Goal: Task Accomplishment & Management: Manage account settings

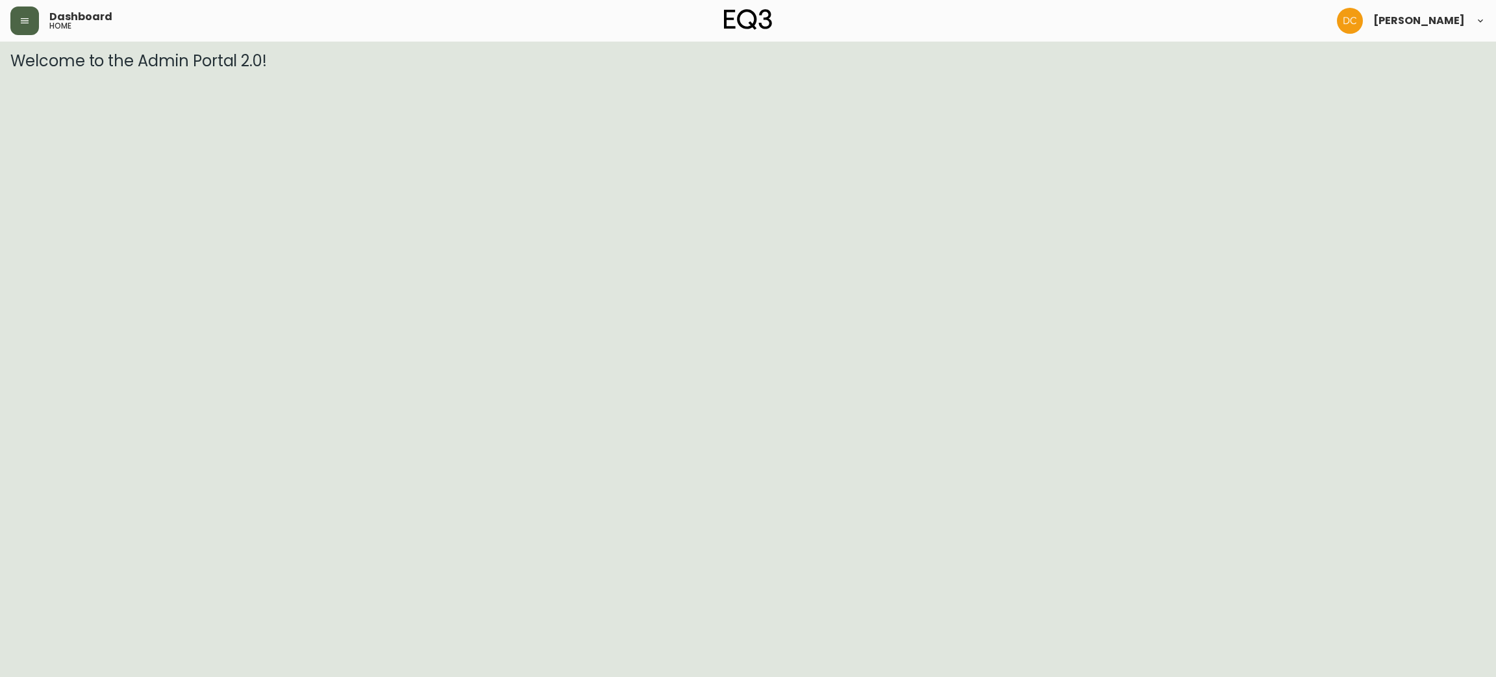
click at [23, 22] on icon "button" at bounding box center [24, 21] width 10 height 10
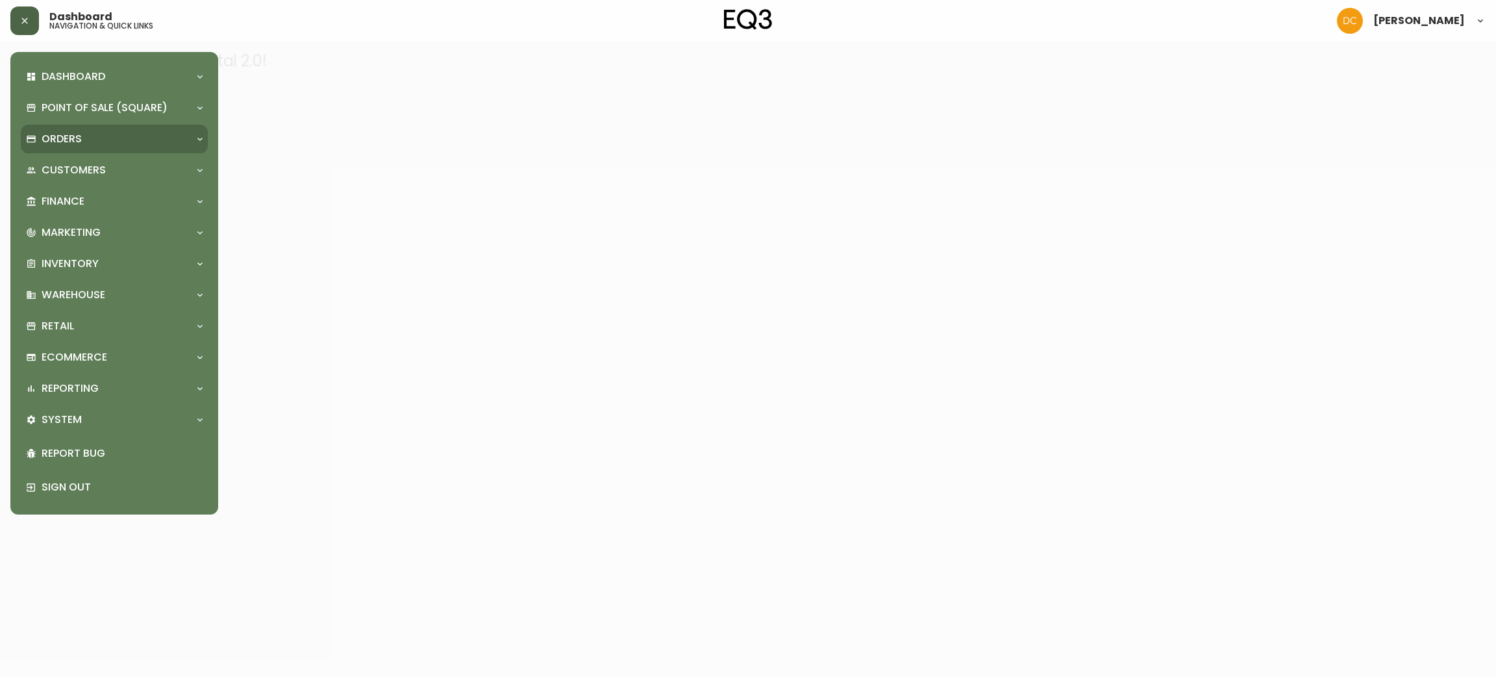
click at [53, 135] on p "Orders" at bounding box center [62, 139] width 40 height 14
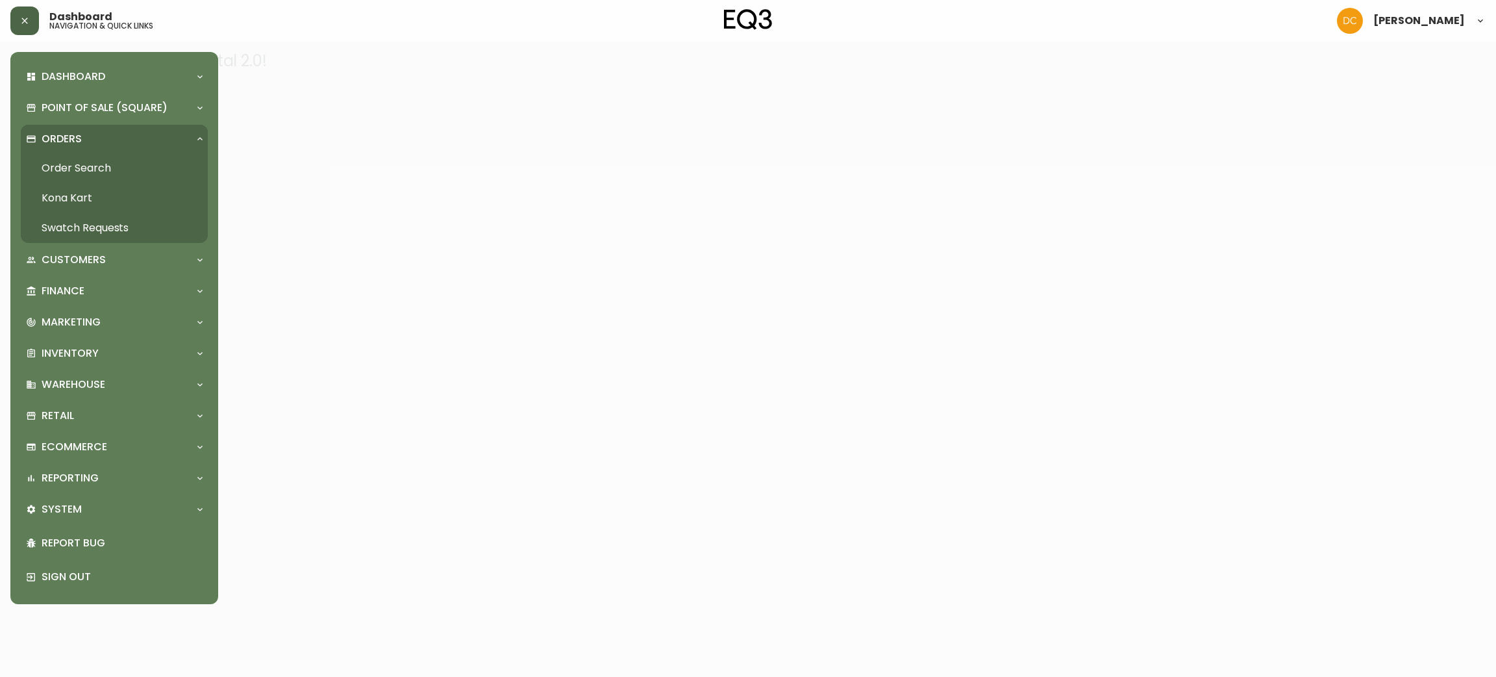
drag, startPoint x: 77, startPoint y: 165, endPoint x: 87, endPoint y: 167, distance: 9.9
click at [77, 165] on link "Order Search" at bounding box center [114, 168] width 187 height 30
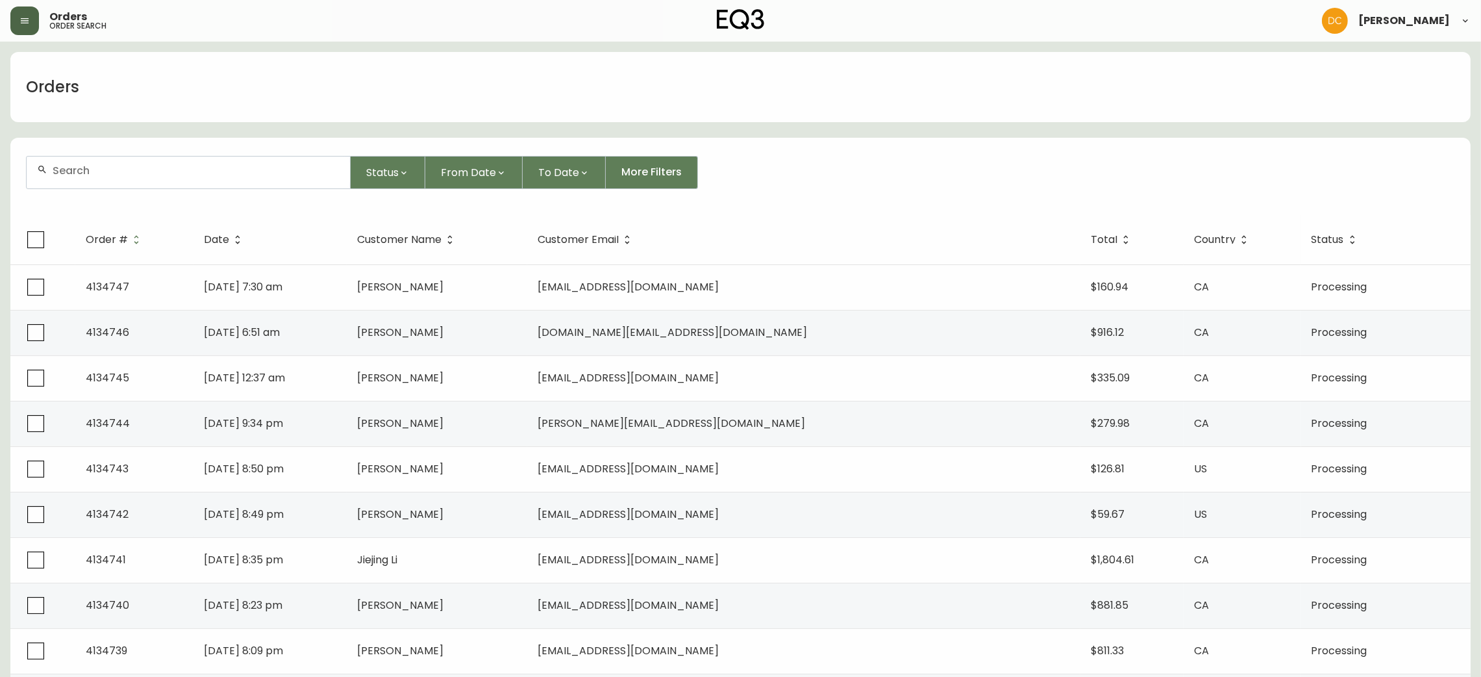
click at [221, 181] on div at bounding box center [188, 172] width 323 height 32
paste input "4124738"
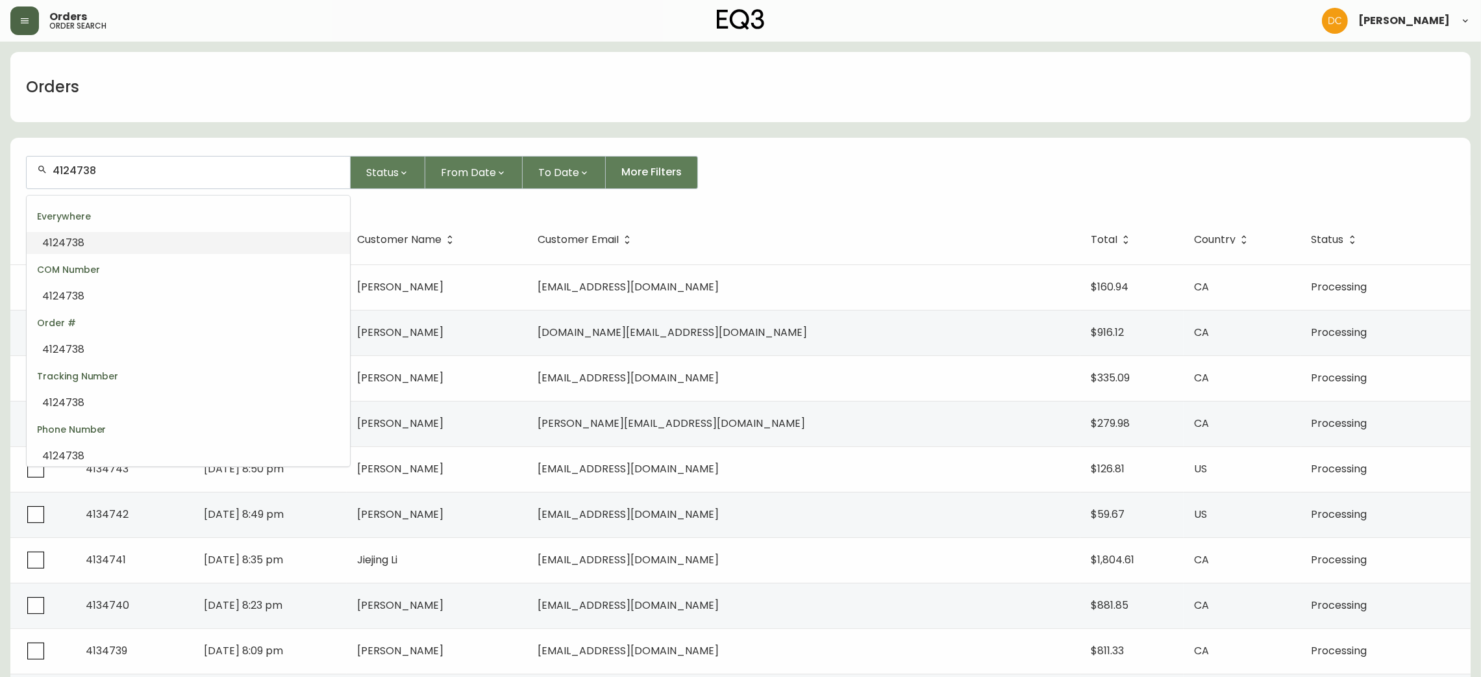
click at [137, 238] on li "4124738" at bounding box center [188, 243] width 323 height 22
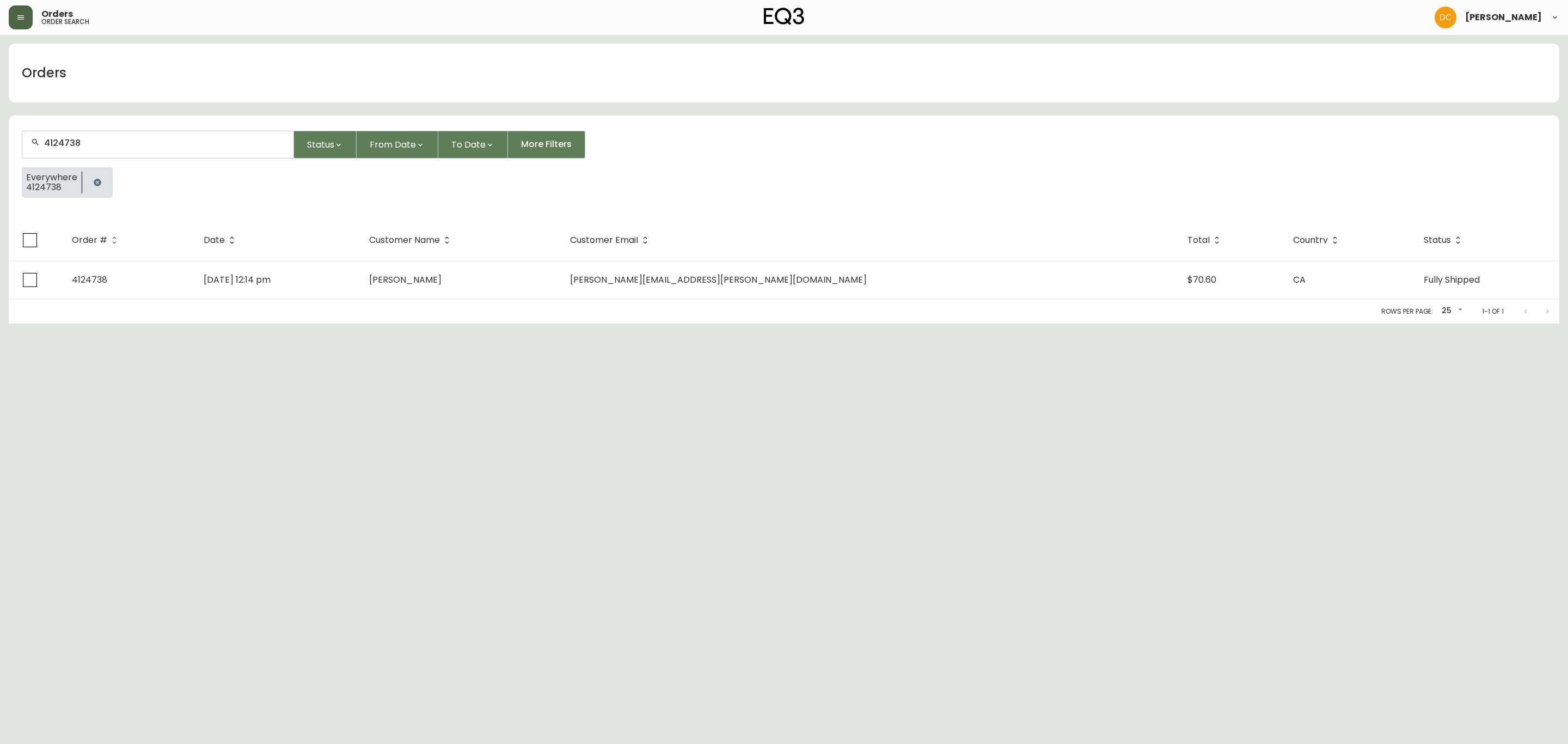
click at [118, 149] on div "4124738" at bounding box center [158, 144] width 271 height 27
type input "ash"
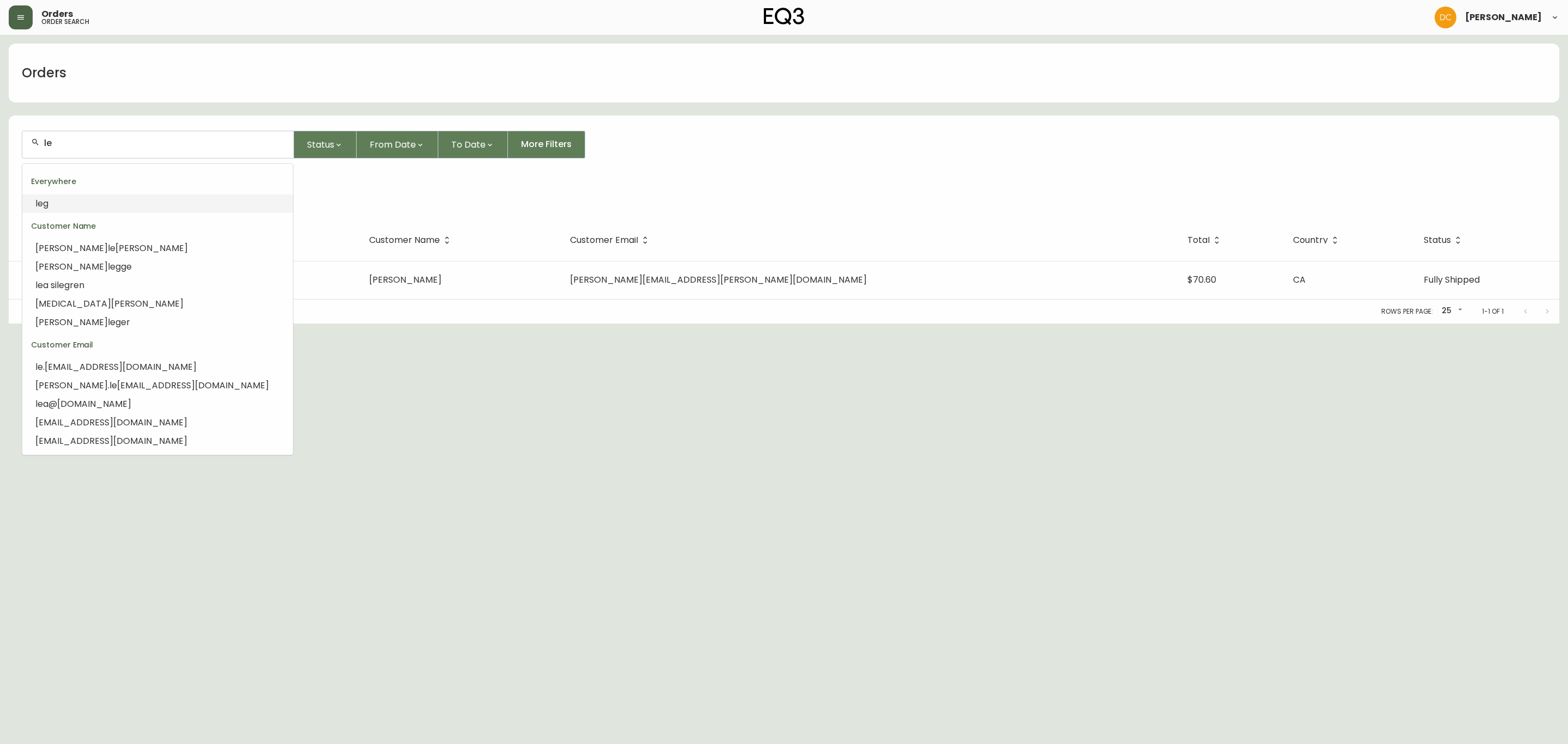
type input "l"
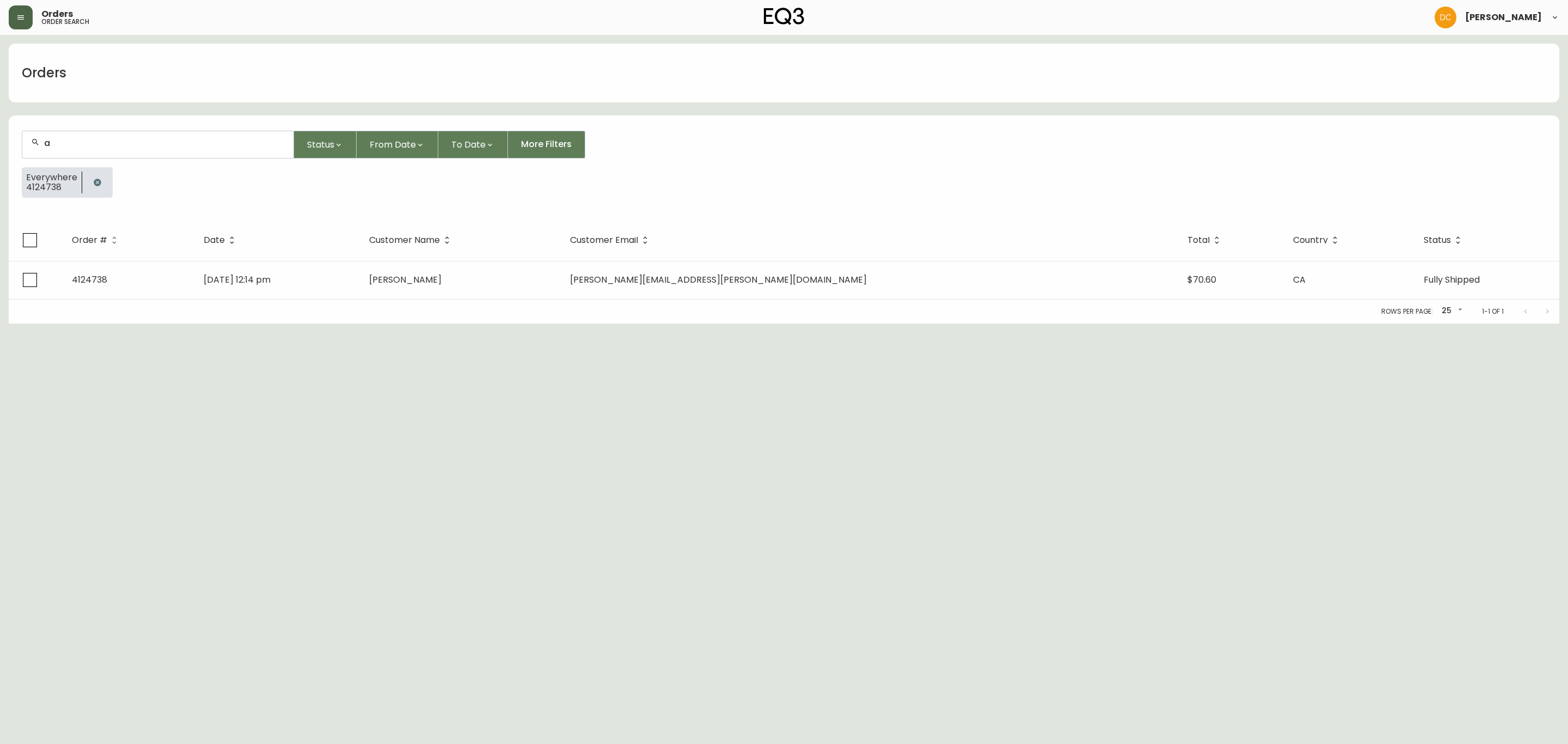
click at [153, 142] on input "a" at bounding box center [164, 143] width 241 height 10
paste input "[EMAIL_ADDRESS][DOMAIN_NAME]"
click at [123, 195] on li "[EMAIL_ADDRESS][DOMAIN_NAME]" at bounding box center [158, 204] width 271 height 18
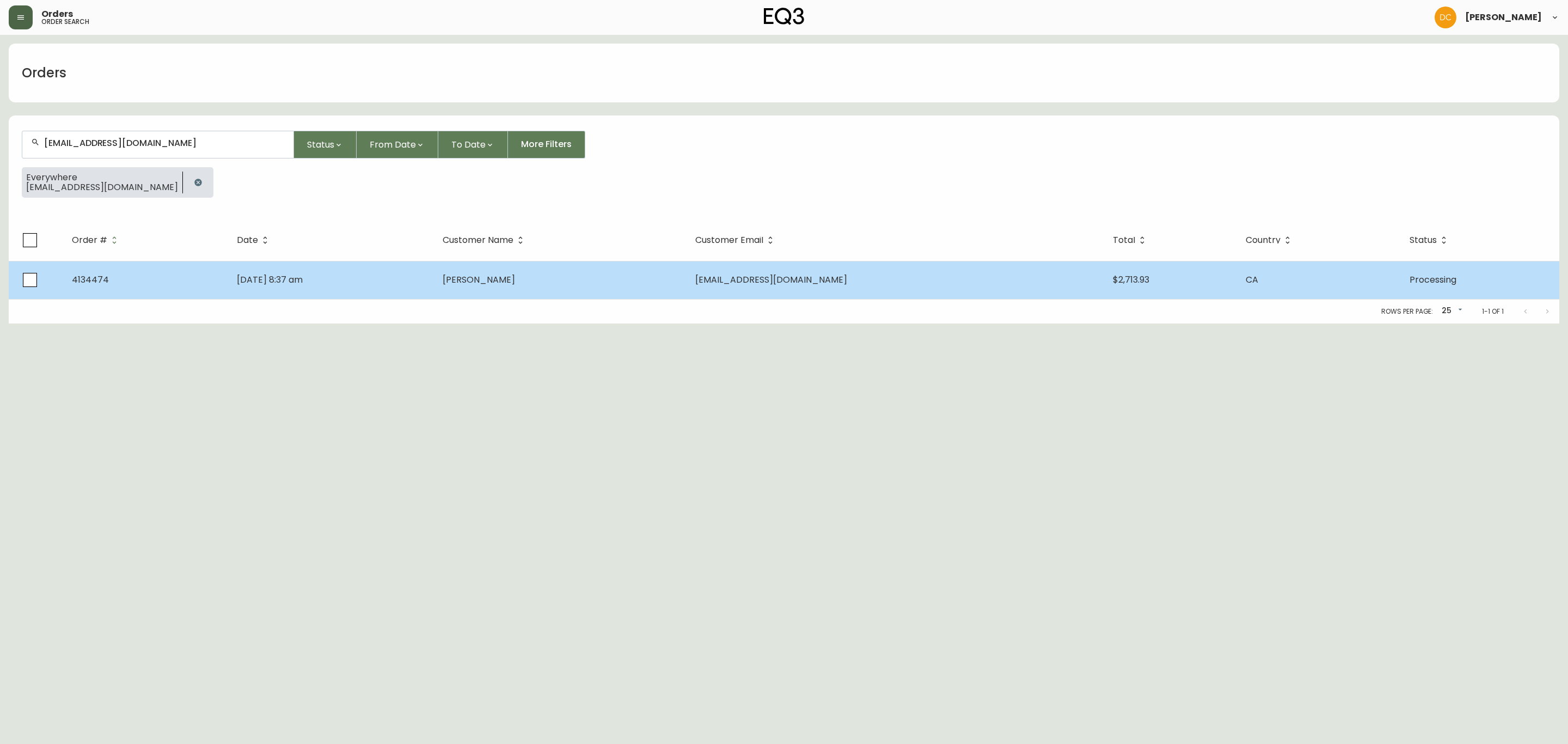
type input "[EMAIL_ADDRESS][DOMAIN_NAME]"
click at [364, 291] on td "[DATE] 8:37 am" at bounding box center [330, 279] width 205 height 38
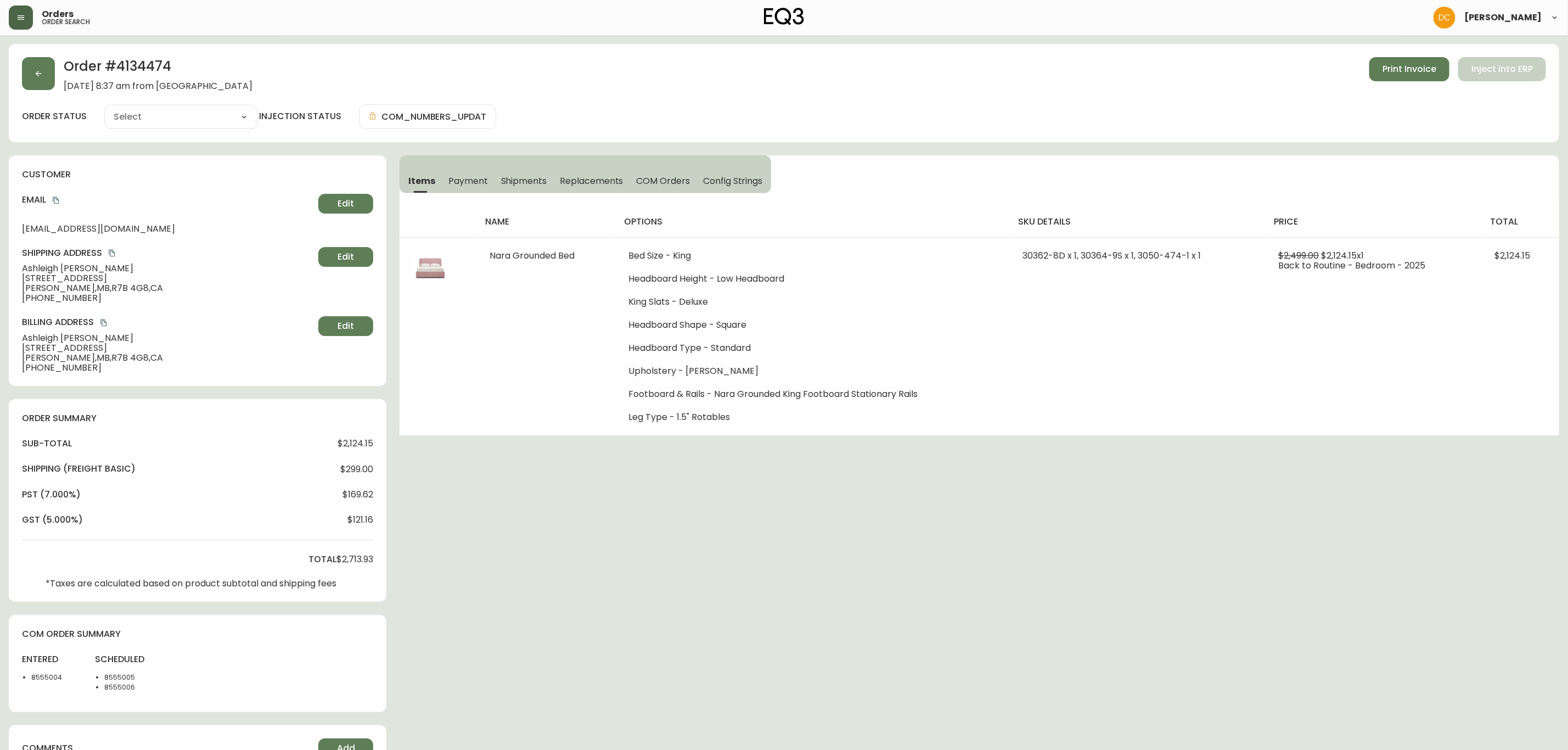
type input "Processing"
select select "PROCESSING"
